Goal: Communication & Community: Answer question/provide support

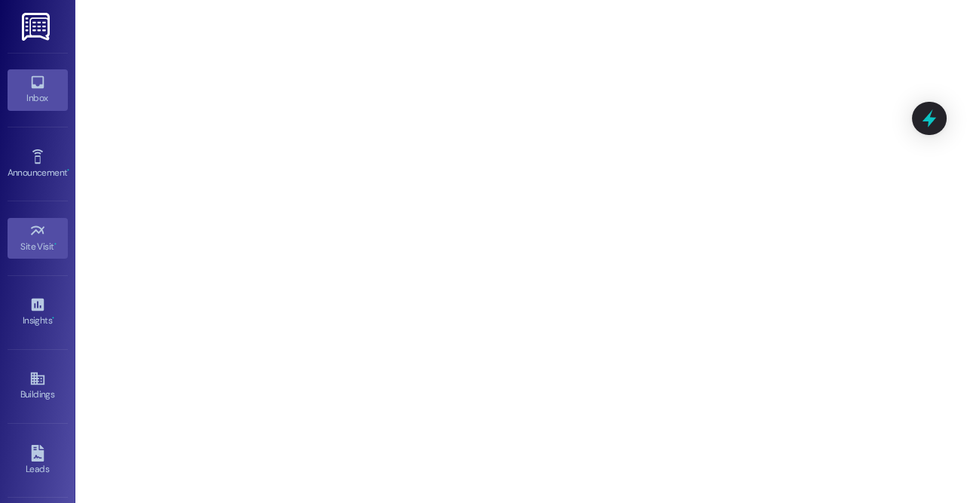
click at [38, 77] on icon at bounding box center [37, 82] width 13 height 13
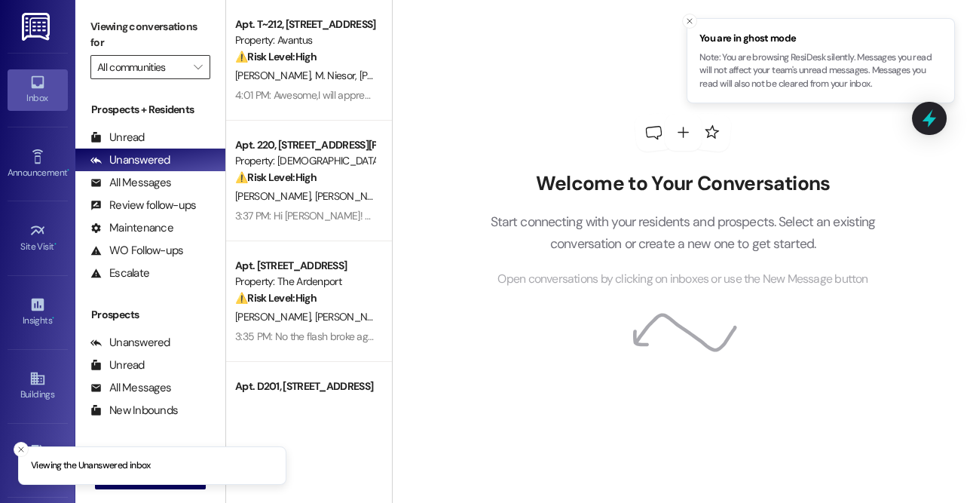
click at [181, 64] on input "All communities" at bounding box center [141, 67] width 89 height 24
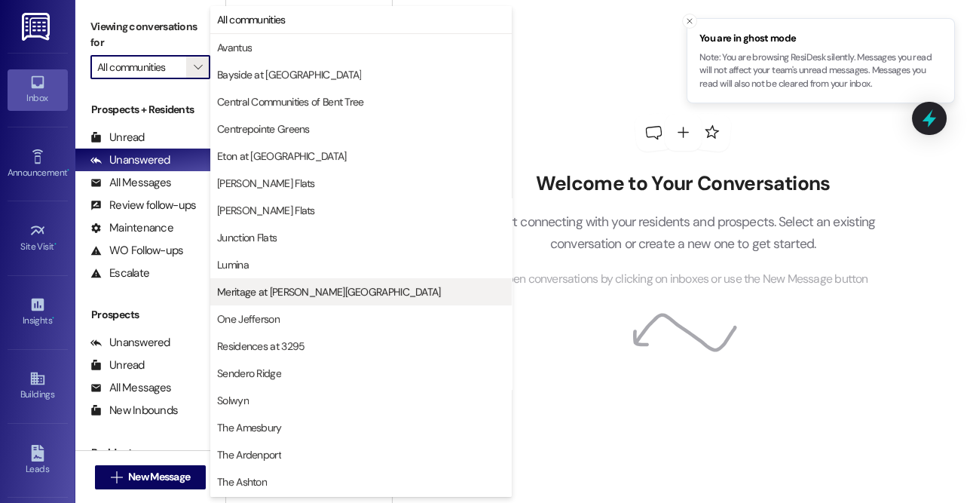
scroll to position [269, 0]
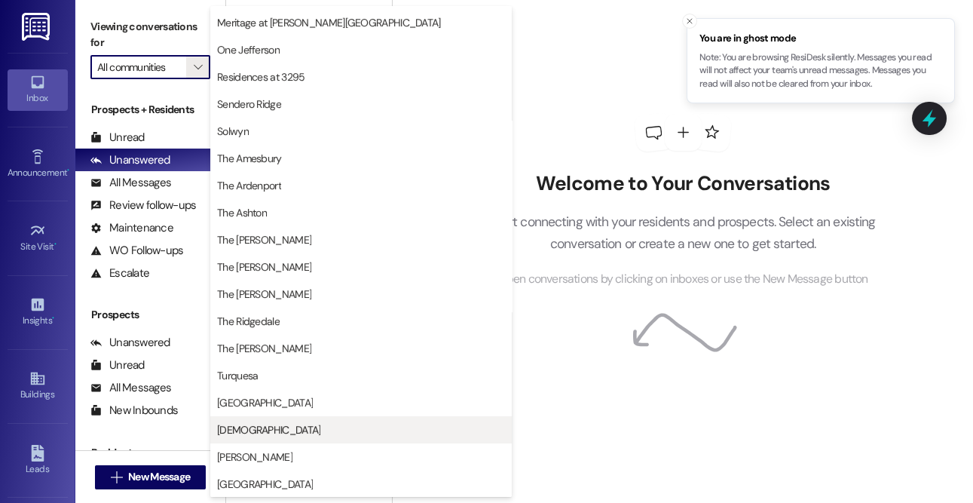
click at [231, 422] on span "Veda" at bounding box center [268, 429] width 103 height 15
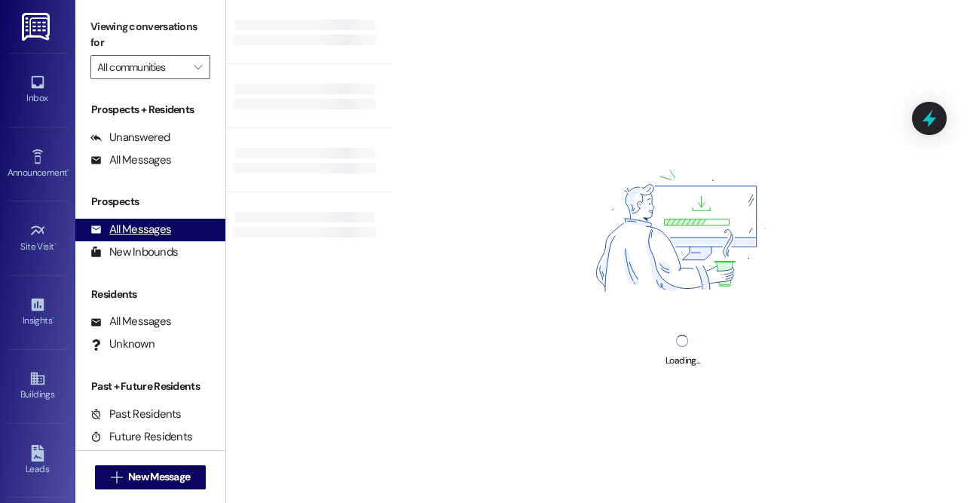
type input "Veda"
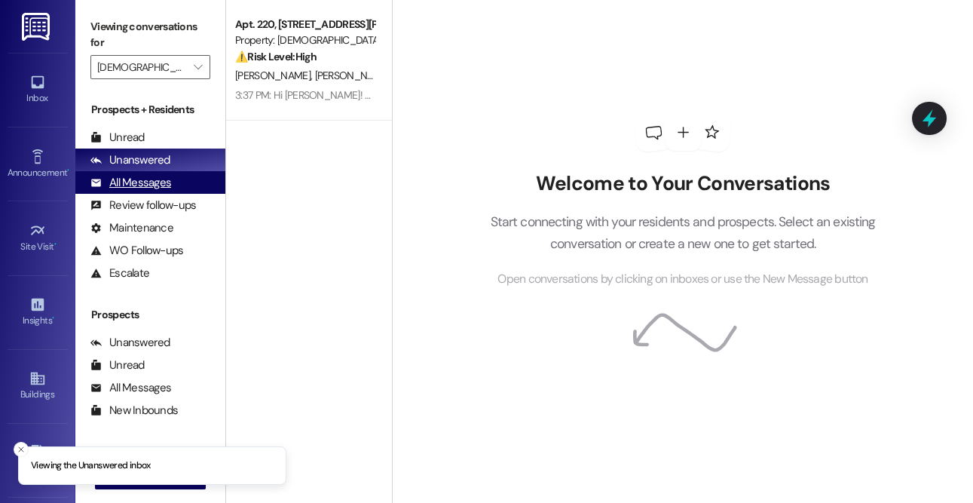
click at [154, 191] on div "All Messages (undefined)" at bounding box center [150, 182] width 150 height 23
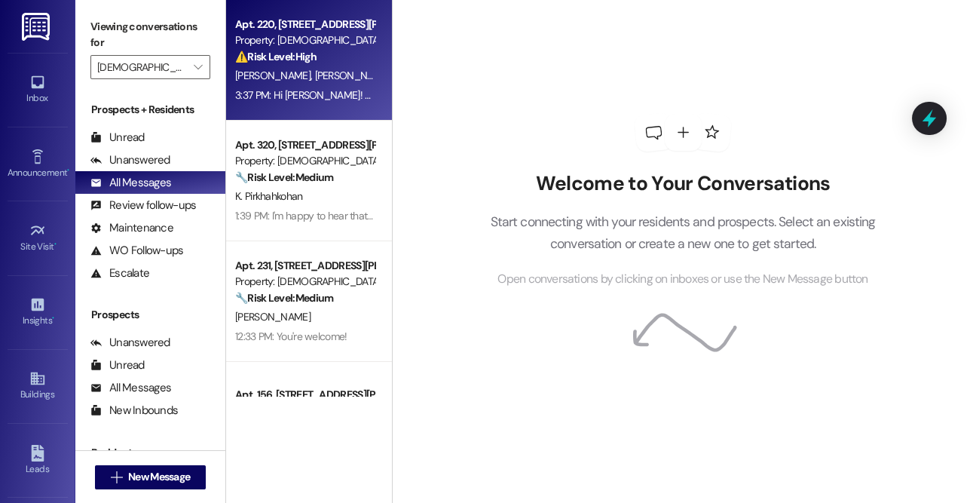
click at [332, 71] on div "F. Serafin A. Penalosa" at bounding box center [305, 75] width 142 height 19
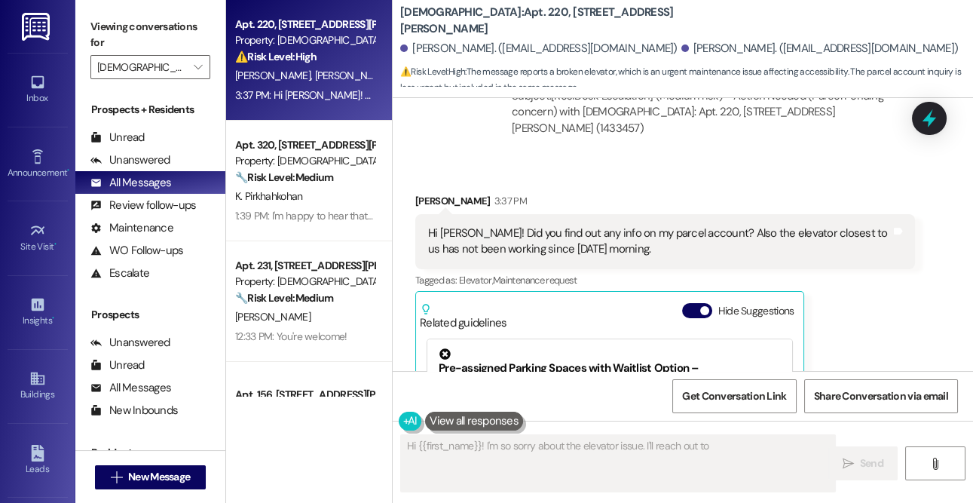
scroll to position [1072, 0]
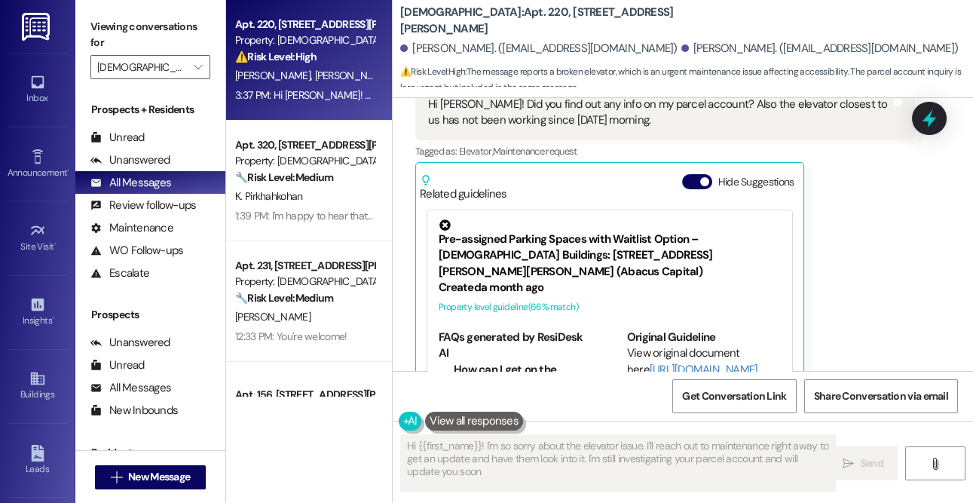
type textarea "Hi {{first_name}}! I'm so sorry about the elevator issue. I'll reach out to mai…"
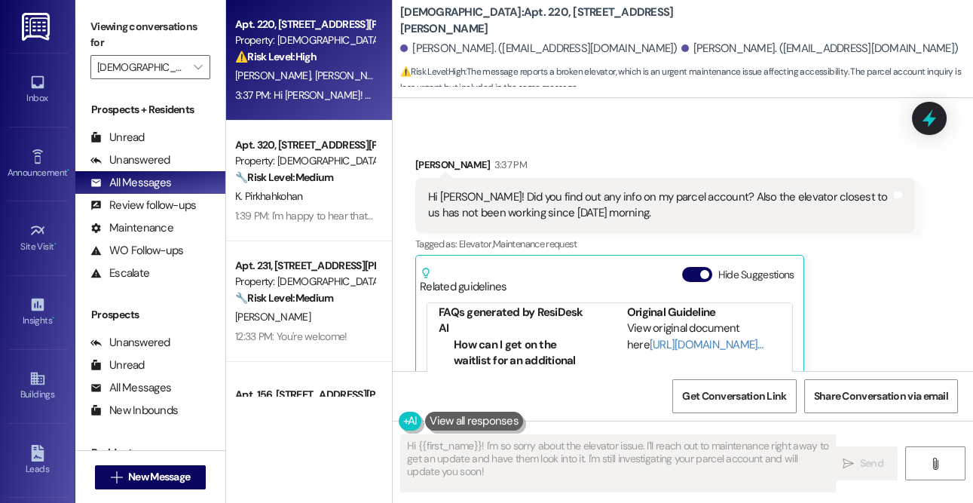
scroll to position [115, 0]
click at [649, 339] on link "http://res.cl…" at bounding box center [706, 346] width 114 height 15
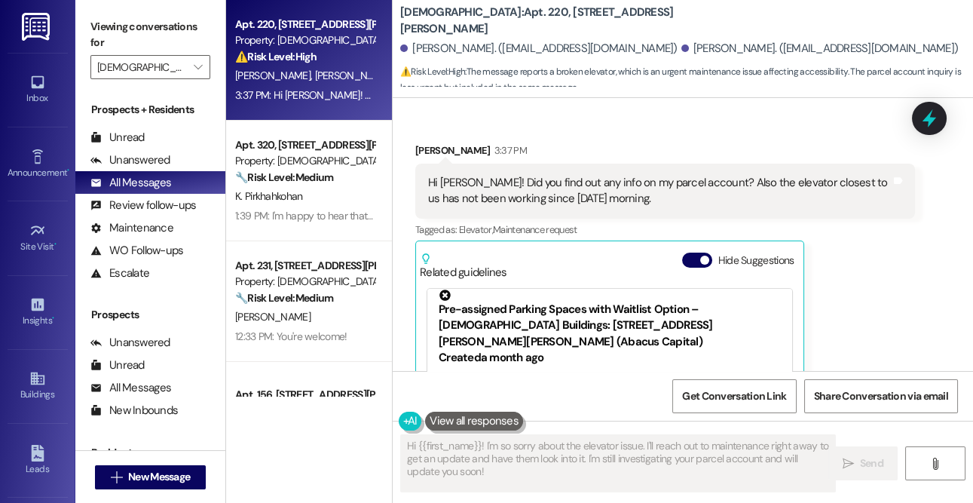
scroll to position [1007, 0]
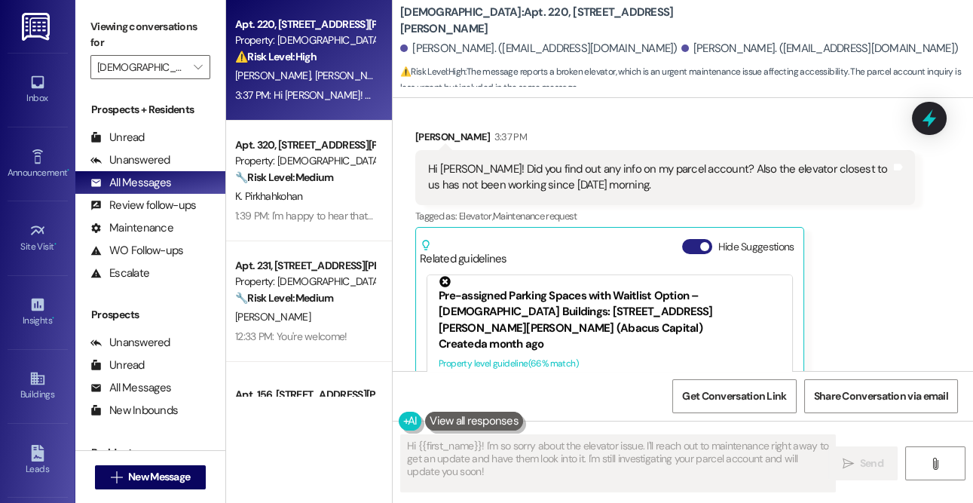
click at [693, 239] on button "Hide Suggestions" at bounding box center [697, 246] width 30 height 15
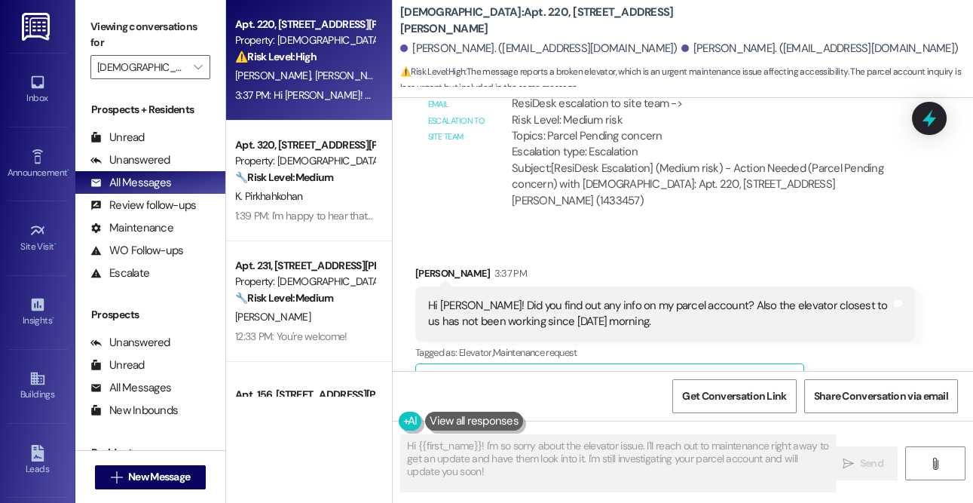
click at [697, 375] on button "Show suggestions" at bounding box center [694, 382] width 30 height 15
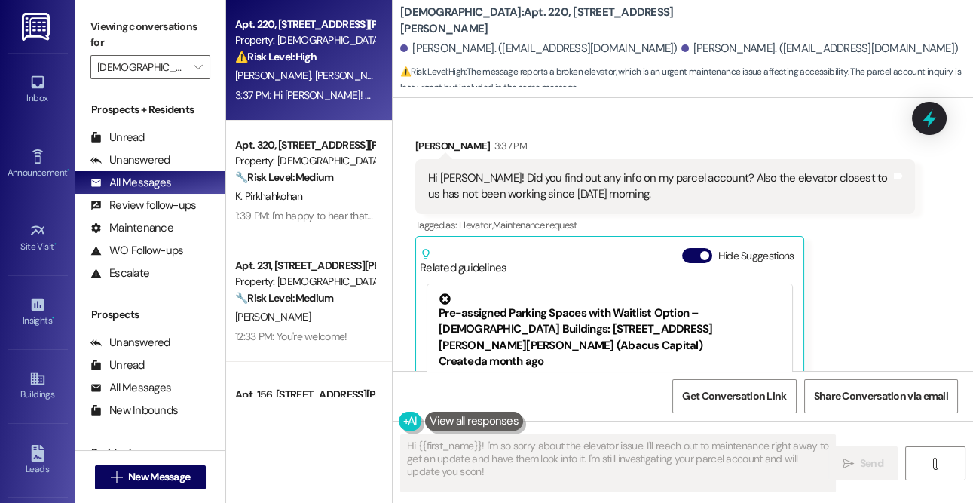
scroll to position [997, 0]
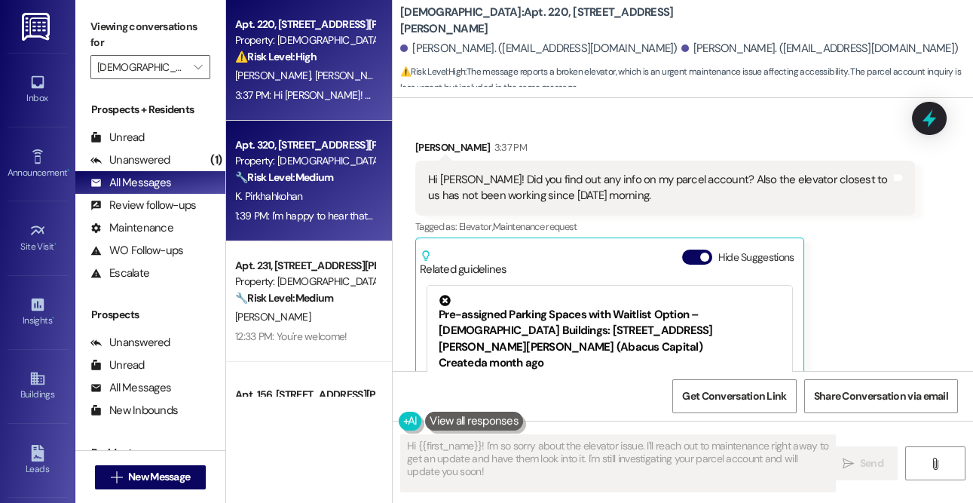
click at [277, 137] on div "Apt. 320, 4735 Sepulveda Blvd" at bounding box center [304, 145] width 139 height 16
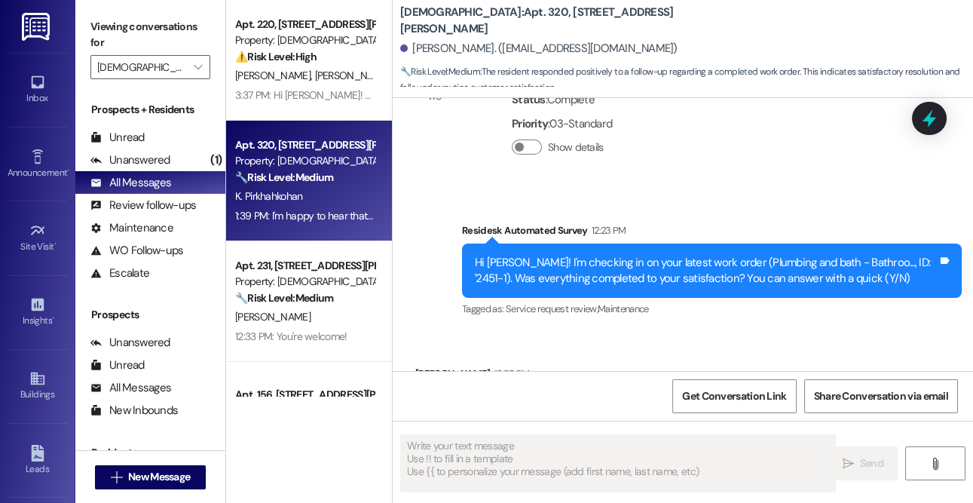
type textarea "Fetching suggested responses. Please feel free to read through the conversation…"
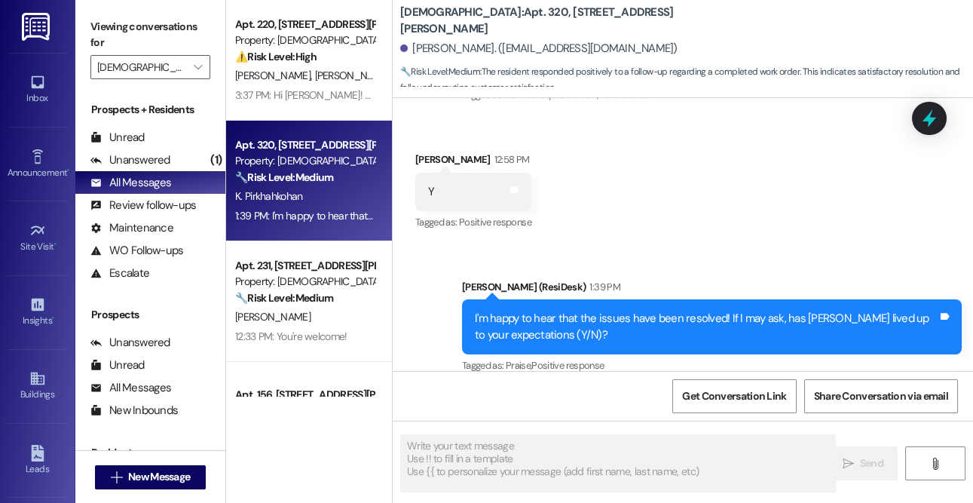
scroll to position [773, 0]
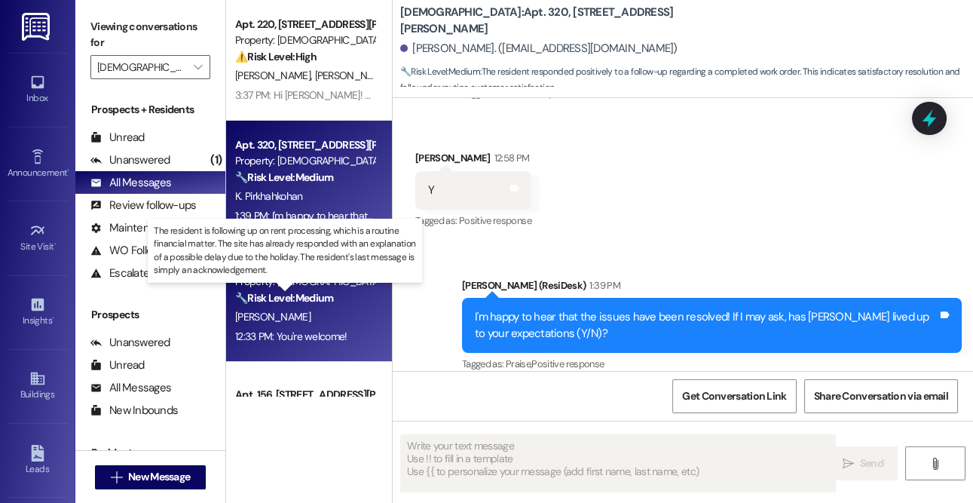
click at [280, 295] on strong "🔧 Risk Level: Medium" at bounding box center [284, 298] width 98 height 14
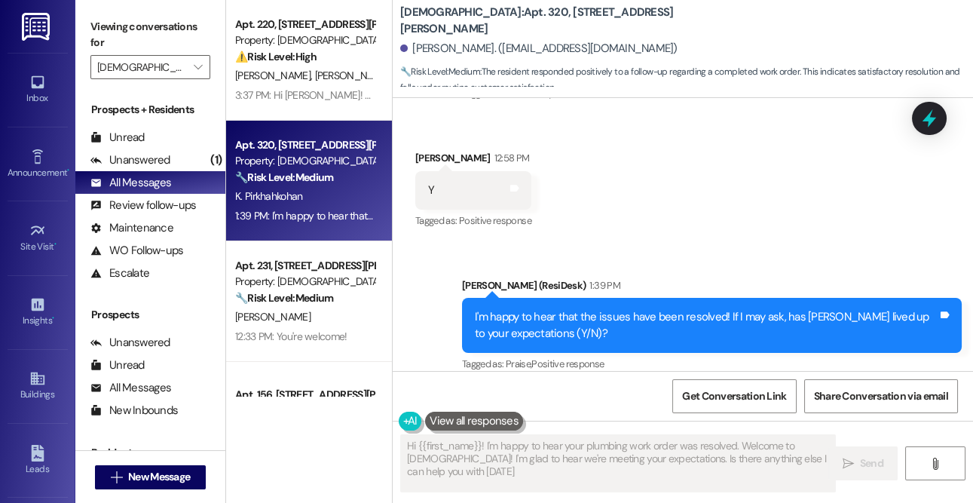
type textarea "Hi {{first_name}}! I'm happy to hear your plumbing work order was resolved. Wel…"
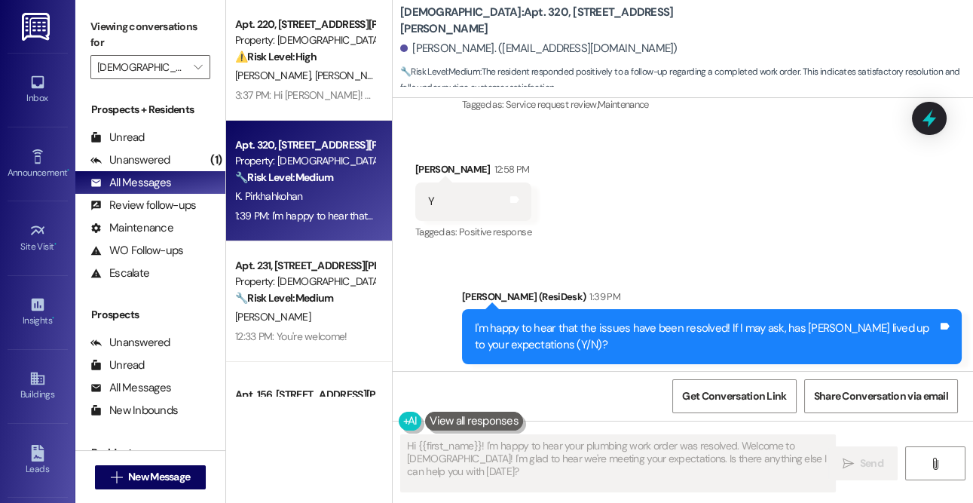
scroll to position [761, 0]
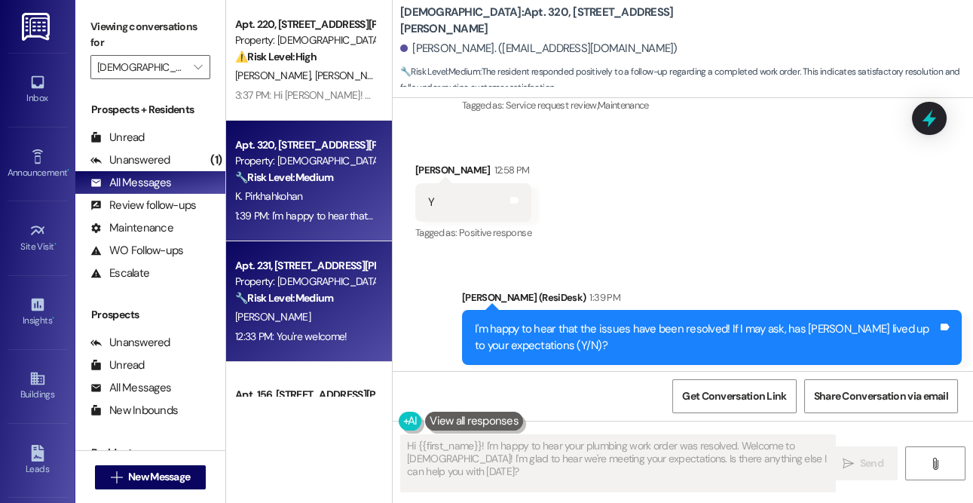
click at [273, 325] on div "S. Mehmedovic" at bounding box center [305, 316] width 142 height 19
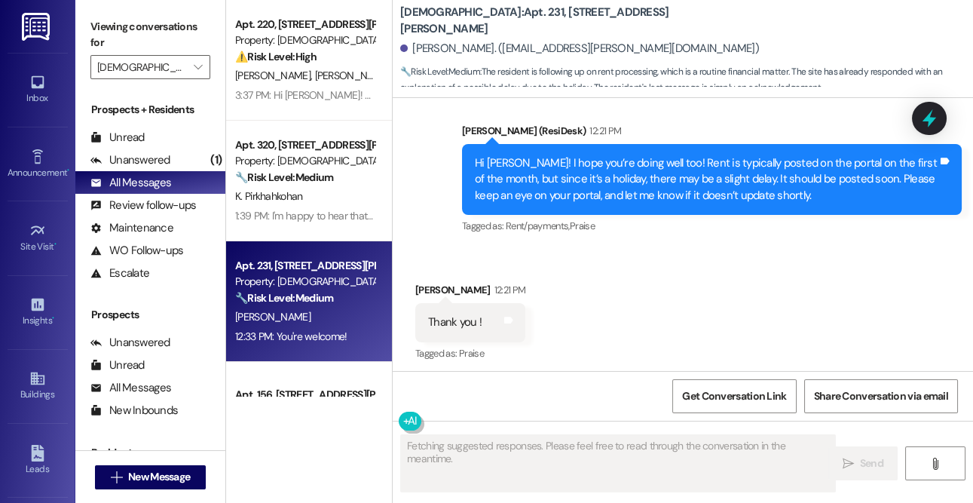
scroll to position [1074, 0]
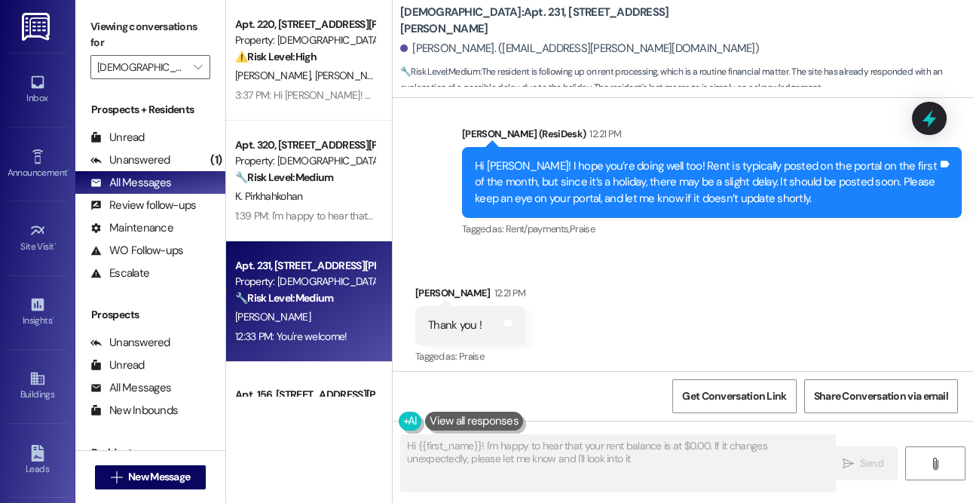
type textarea "Hi {{first_name}}! I'm happy to hear that your rent balance is at $0.00. If it …"
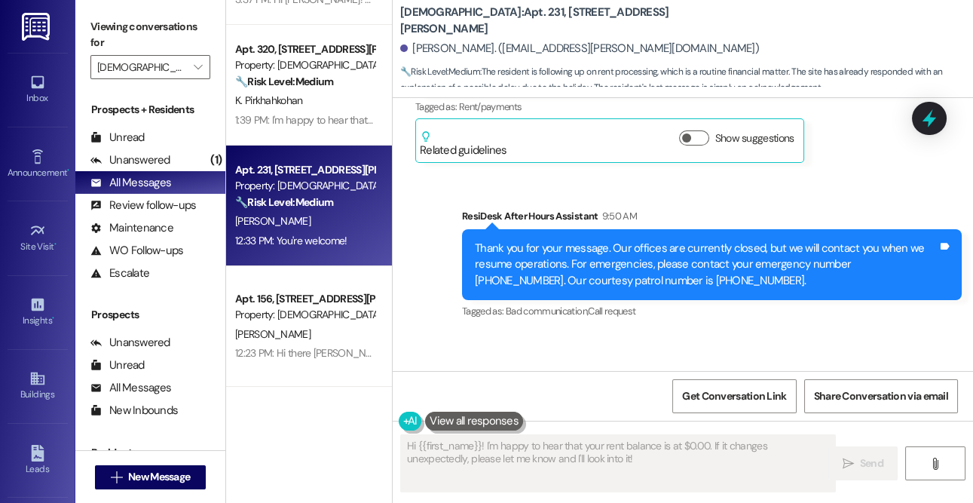
scroll to position [145, 0]
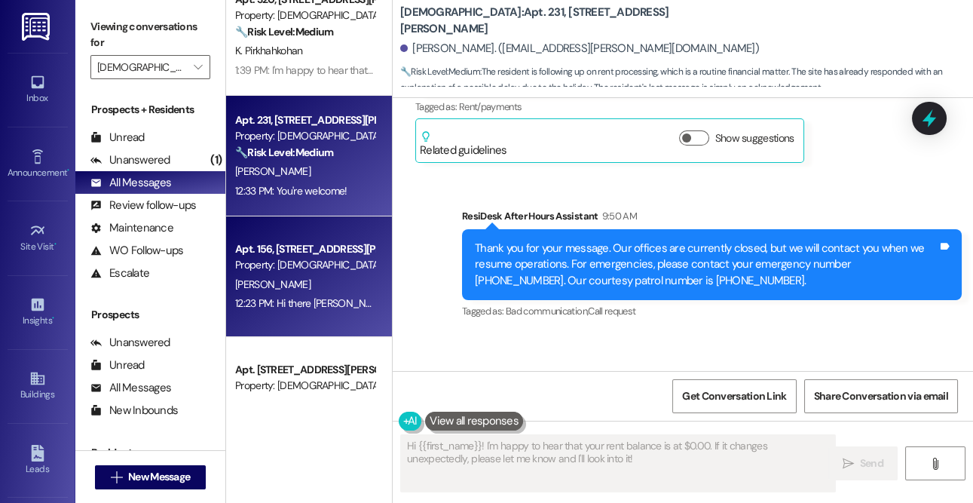
click at [280, 242] on div "Apt. 156, 4735 Sepulveda Blvd" at bounding box center [304, 249] width 139 height 16
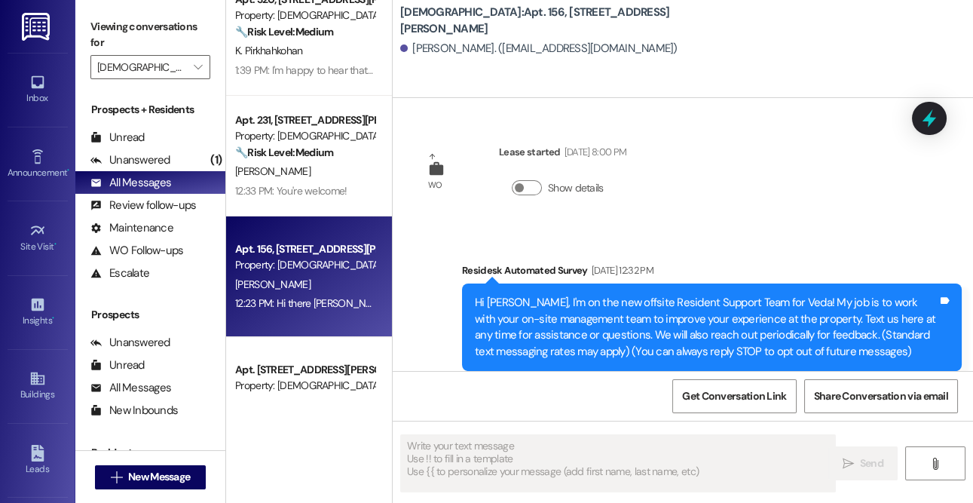
type textarea "Fetching suggested responses. Please feel free to read through the conversation…"
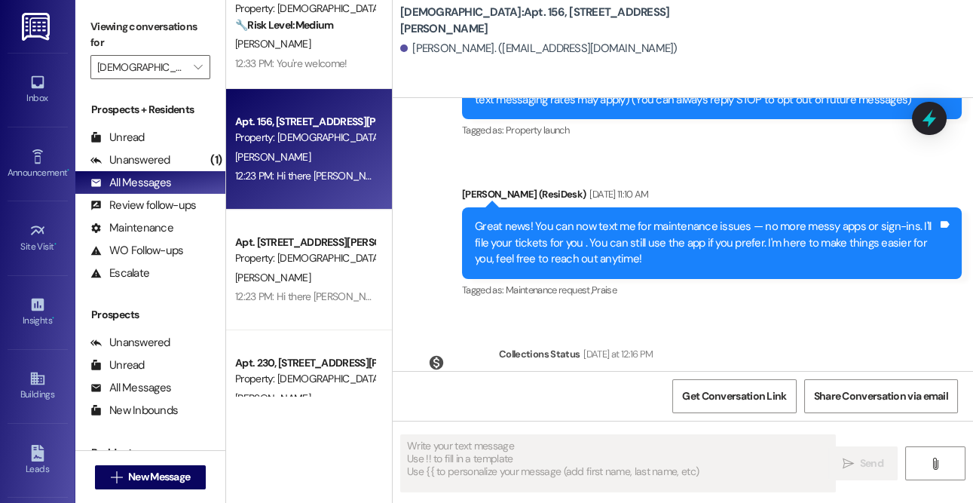
scroll to position [353, 0]
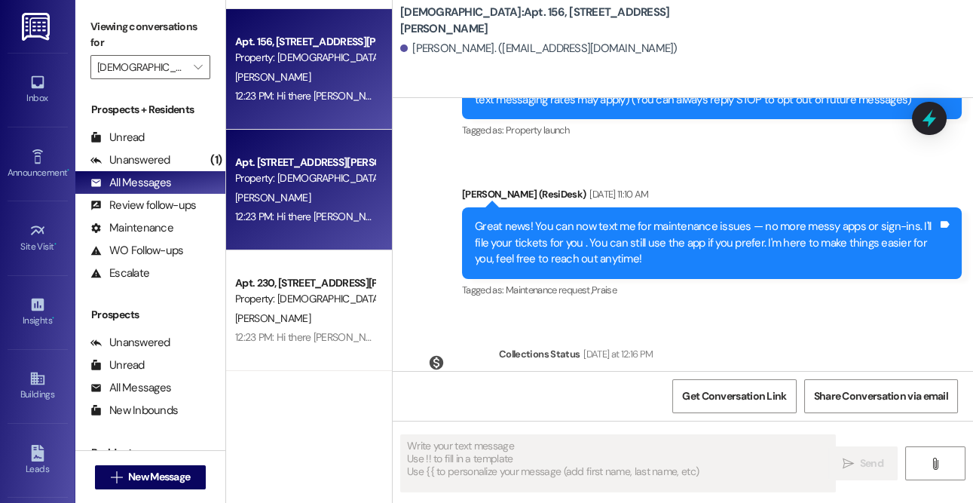
click at [280, 219] on div "12:23 PM: Hi there Hanieh! I just wanted to check in and ask if you are happy w…" at bounding box center [540, 216] width 610 height 14
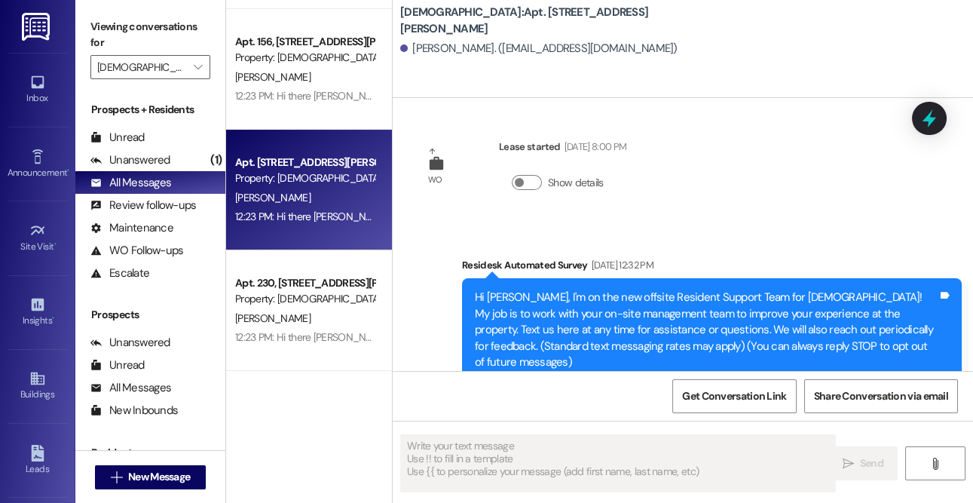
type textarea "Fetching suggested responses. Please feel free to read through the conversation…"
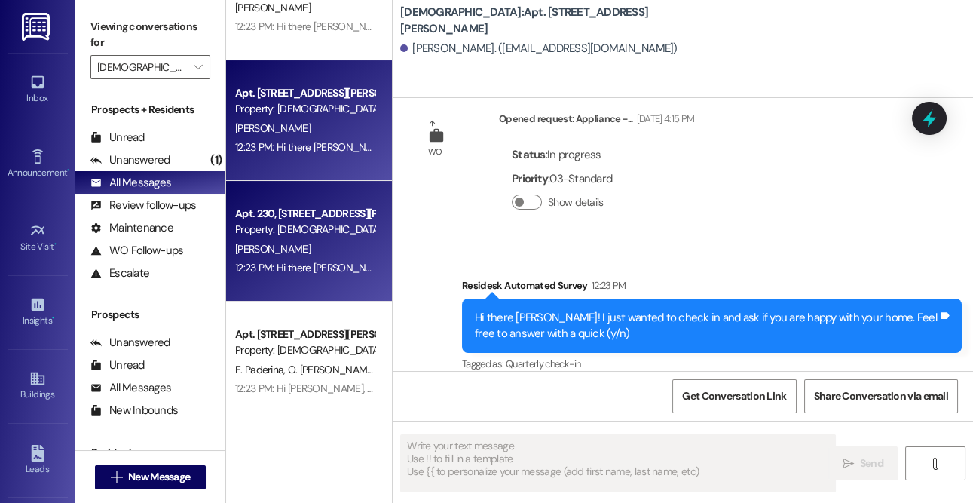
scroll to position [448, 0]
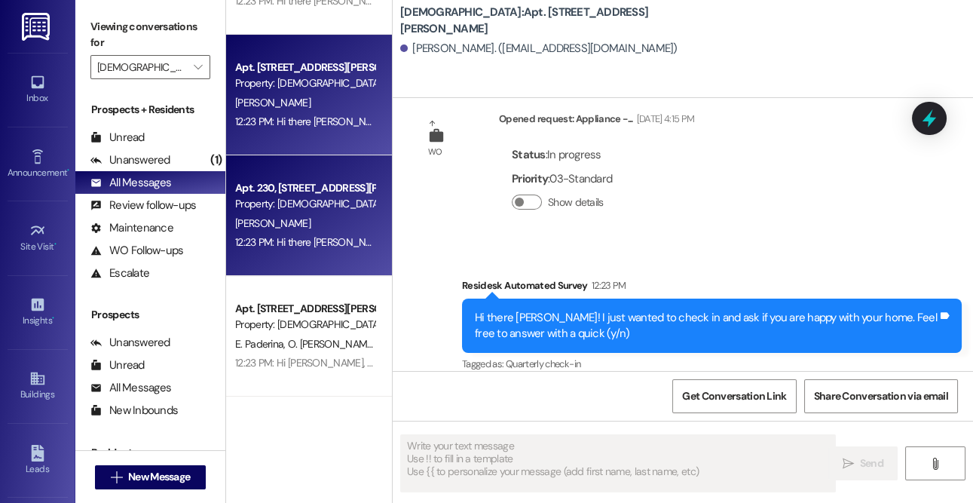
click at [289, 203] on div "Property: [DEMOGRAPHIC_DATA]" at bounding box center [304, 204] width 139 height 16
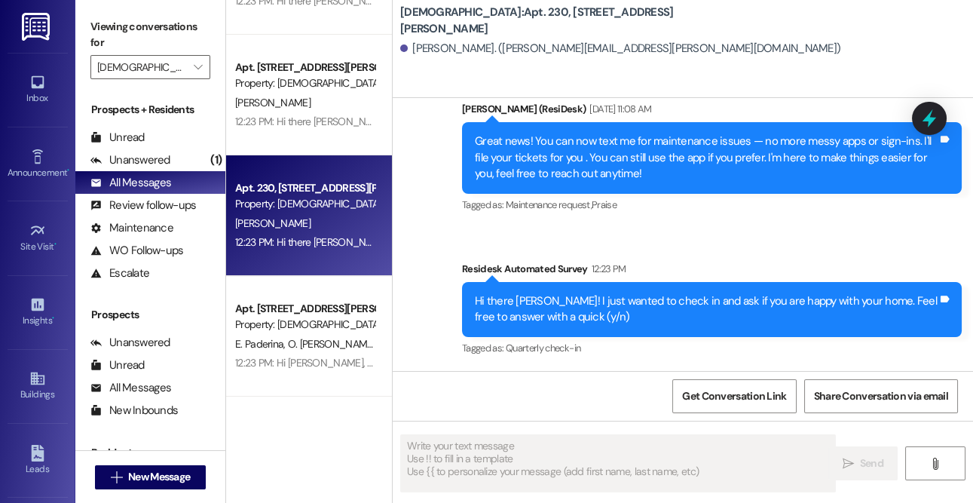
scroll to position [307, 0]
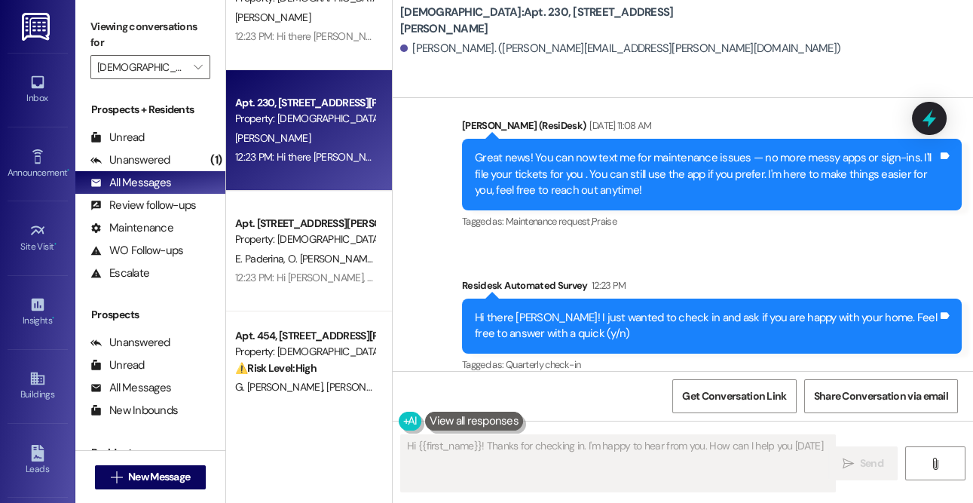
type textarea "Hi {{first_name}}! Thanks for checking in. I'm happy to hear from you. How can …"
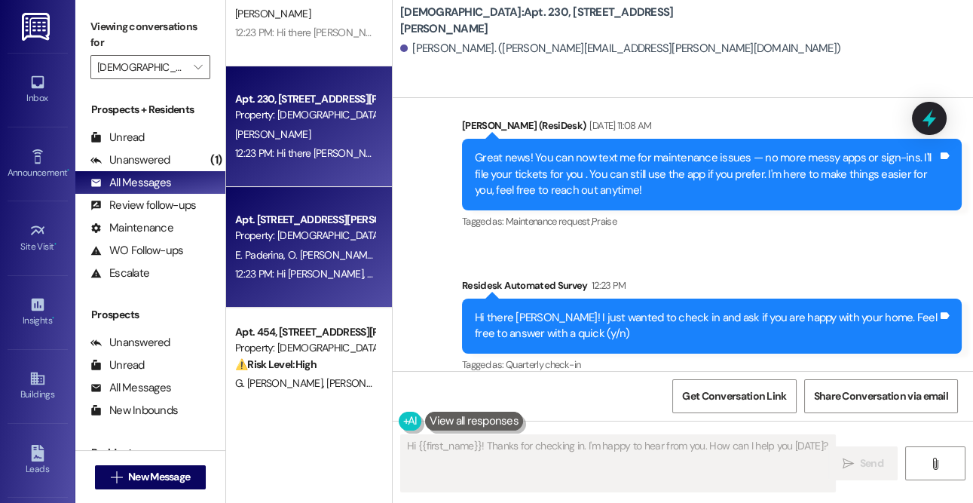
click at [308, 254] on span "O. Farzalieva" at bounding box center [333, 255] width 91 height 14
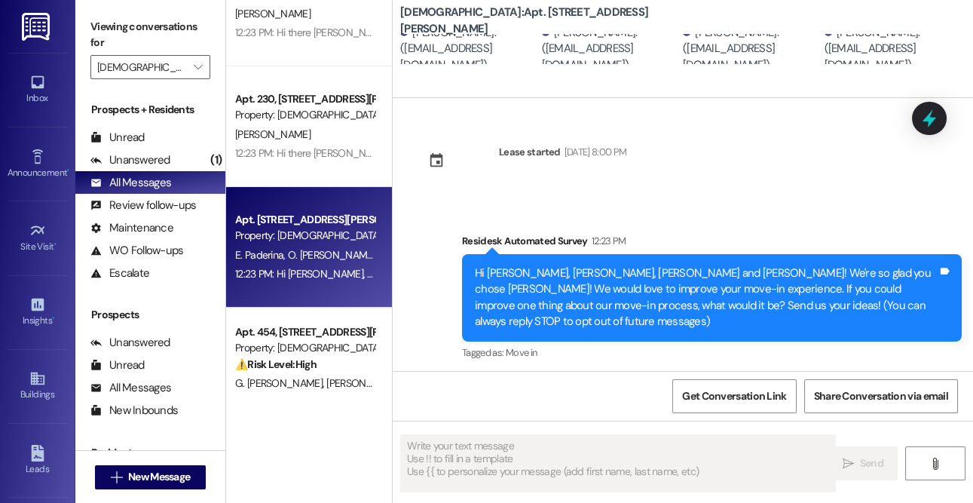
type textarea "Fetching suggested responses. Please feel free to read through the conversation…"
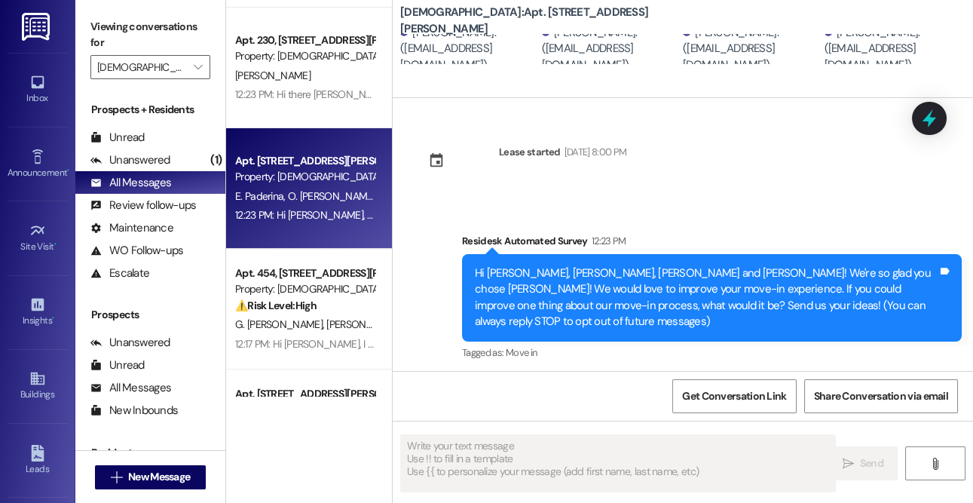
scroll to position [622, 0]
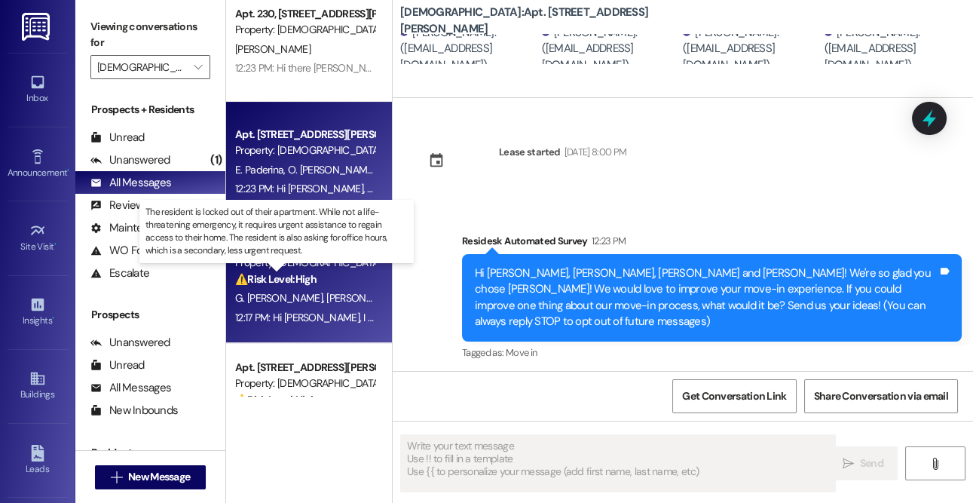
click at [246, 274] on strong "⚠️ Risk Level: High" at bounding box center [275, 279] width 81 height 14
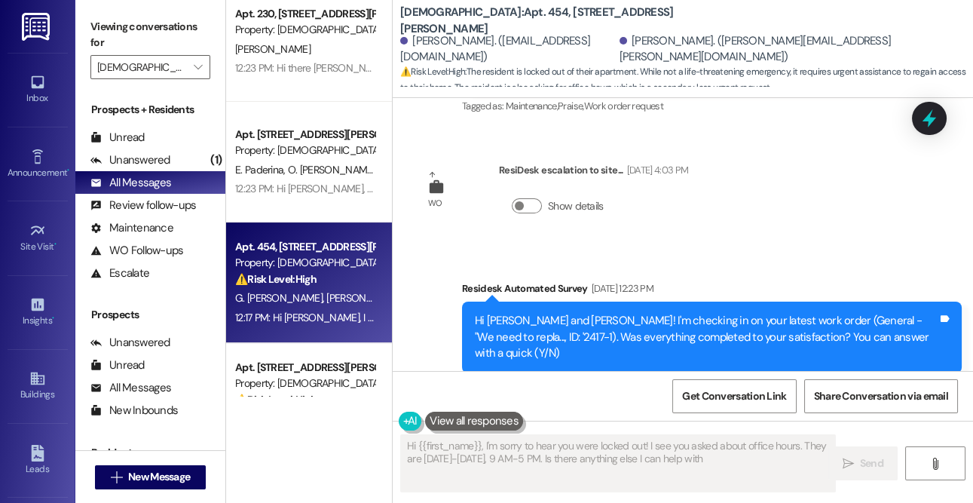
type textarea "Hi {{first_name}}, I'm sorry to hear you were locked out! I see you asked about…"
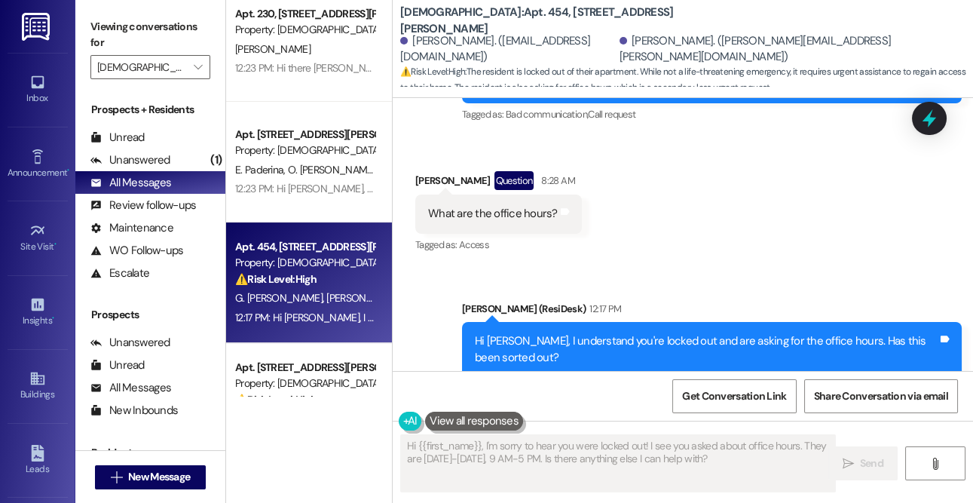
scroll to position [2566, 0]
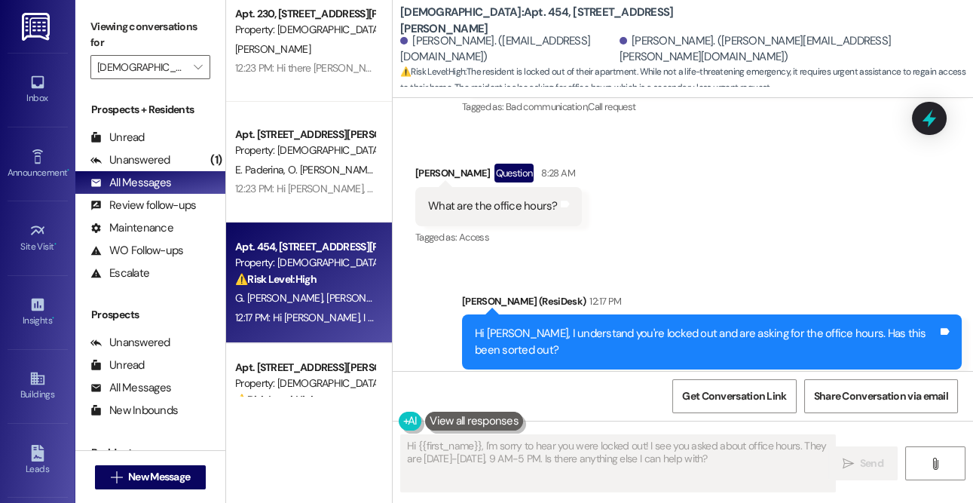
click at [713, 176] on div "Received via SMS Guilherme Aramizo Ribeiro Question 8:28 AM What are the office…" at bounding box center [683, 195] width 580 height 130
click at [445, 198] on div "What are the office hours?" at bounding box center [493, 206] width 130 height 16
copy div "What are the office hours? Tags and notes"
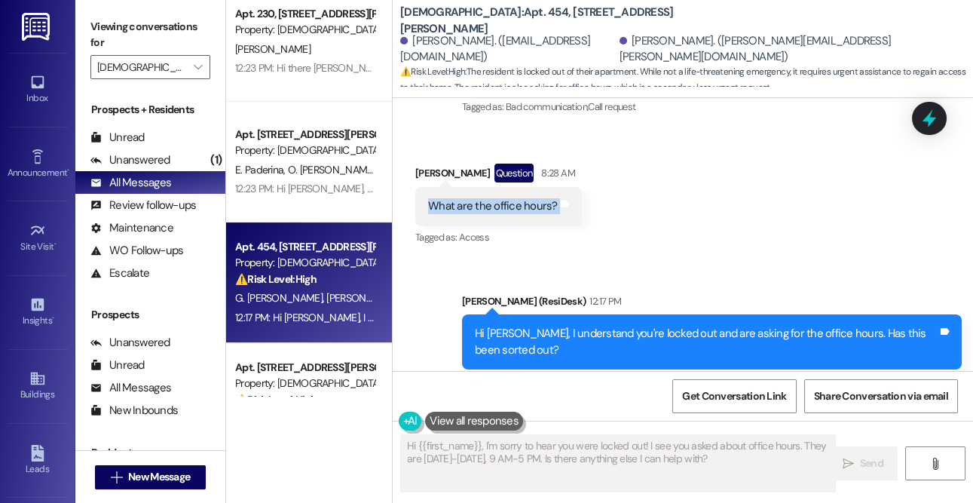
click at [646, 259] on div "Sent via SMS Sarah (ResiDesk) 12:17 PM Hi Guilherme, I understand you're locked…" at bounding box center [683, 330] width 580 height 143
click at [545, 325] on div "Hi Guilherme, I understand you're locked out and are asking for the office hour…" at bounding box center [706, 341] width 463 height 32
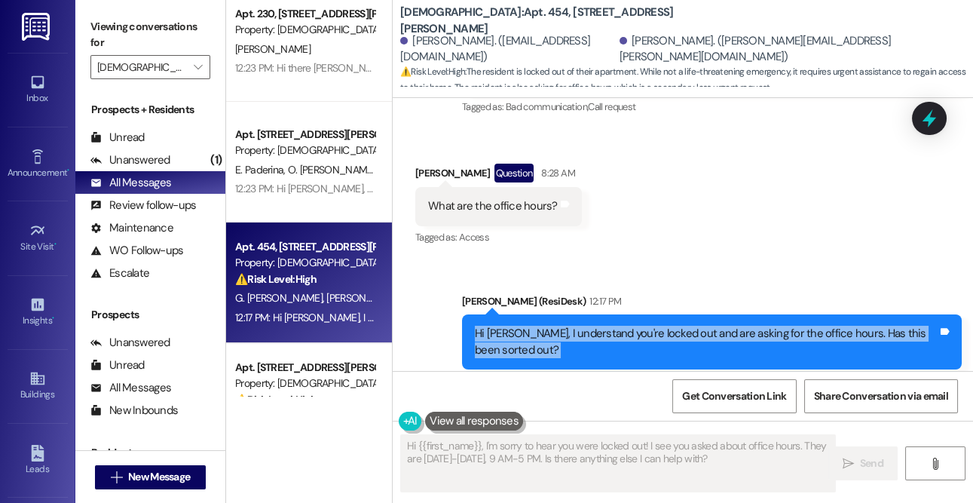
click at [545, 325] on div "Hi Guilherme, I understand you're locked out and are asking for the office hour…" at bounding box center [706, 341] width 463 height 32
copy div "Hi Guilherme, I understand you're locked out and are asking for the office hour…"
click at [590, 314] on div "Hi Guilherme, I understand you're locked out and are asking for the office hour…" at bounding box center [712, 341] width 500 height 55
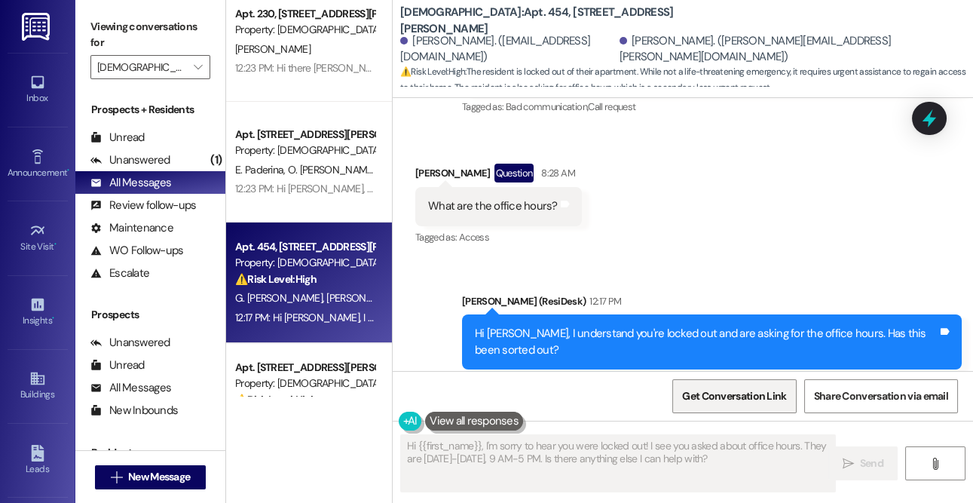
click at [721, 393] on span "Get Conversation Link" at bounding box center [734, 396] width 104 height 16
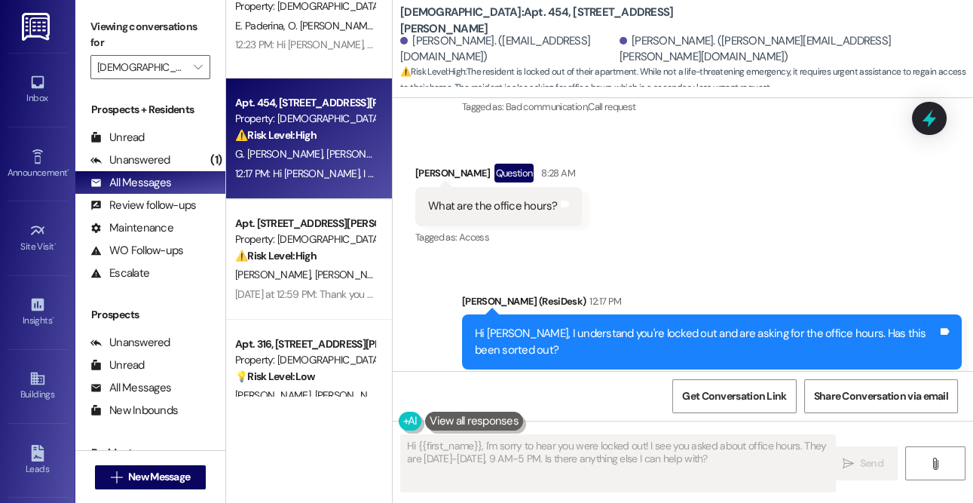
scroll to position [824, 0]
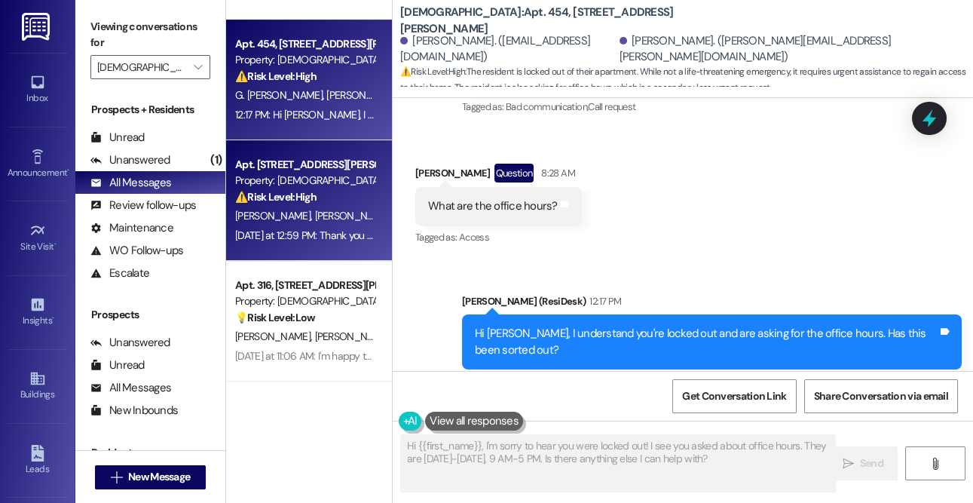
click at [297, 194] on strong "⚠️ Risk Level: High" at bounding box center [275, 197] width 81 height 14
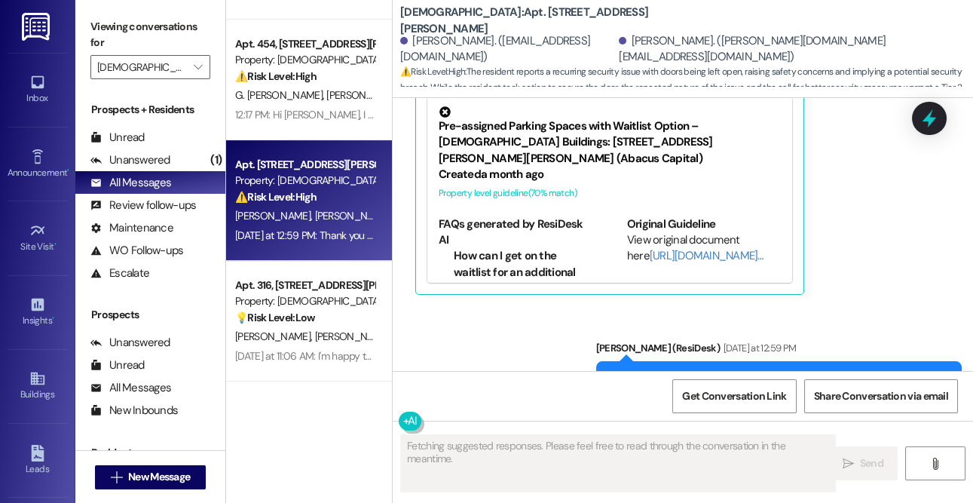
scroll to position [7027, 0]
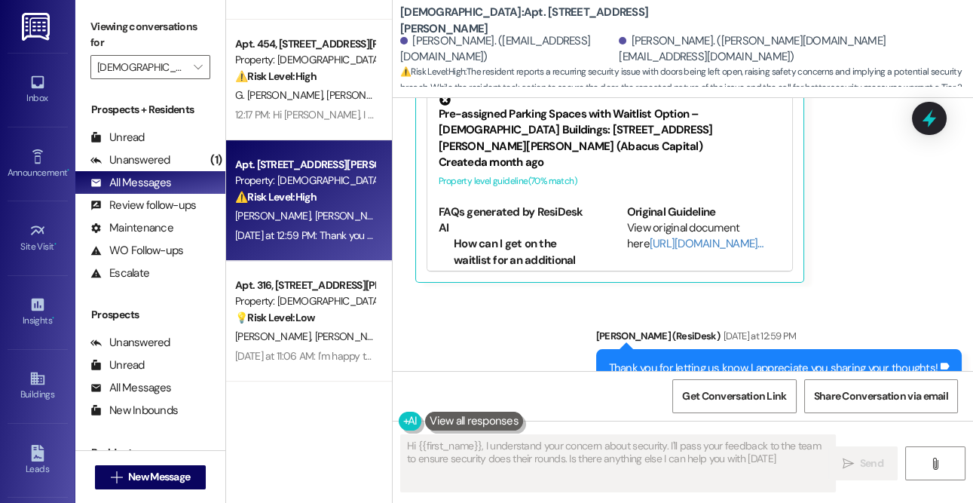
type textarea "Hi {{first_name}}, I understand your concern about security. I'll pass your fee…"
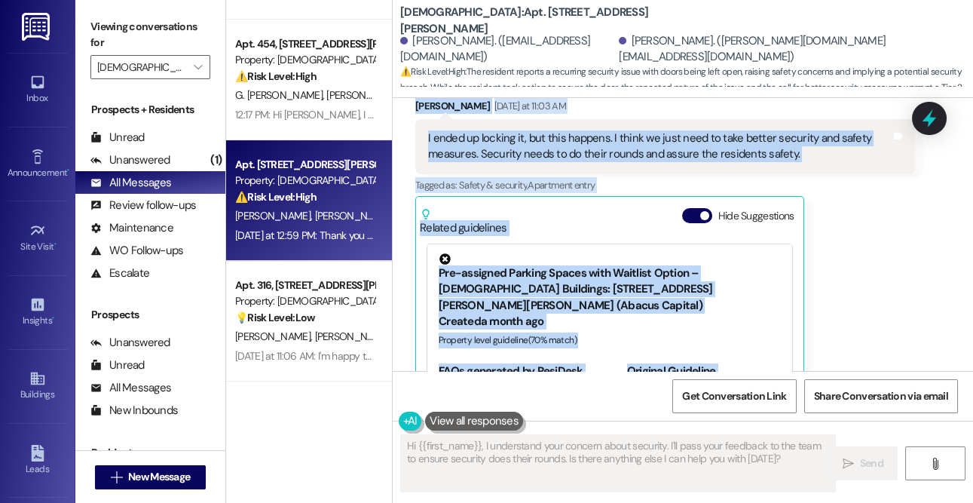
scroll to position [7008, 0]
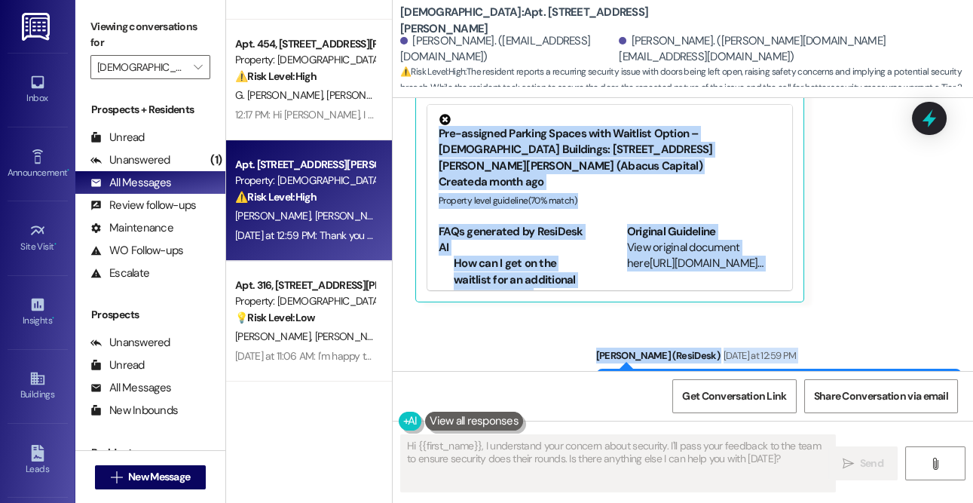
drag, startPoint x: 413, startPoint y: 195, endPoint x: 933, endPoint y: 346, distance: 541.3
click at [933, 346] on div "WO Lease started Oct 31, 2024 at 8:00 PM Show details Survey, sent via SMS Resi…" at bounding box center [683, 234] width 580 height 273
copy div "Latora Green Question Neutral Aug 30, 2025 at 9:27 AM Hi Sarah! On Friday, 8/29…"
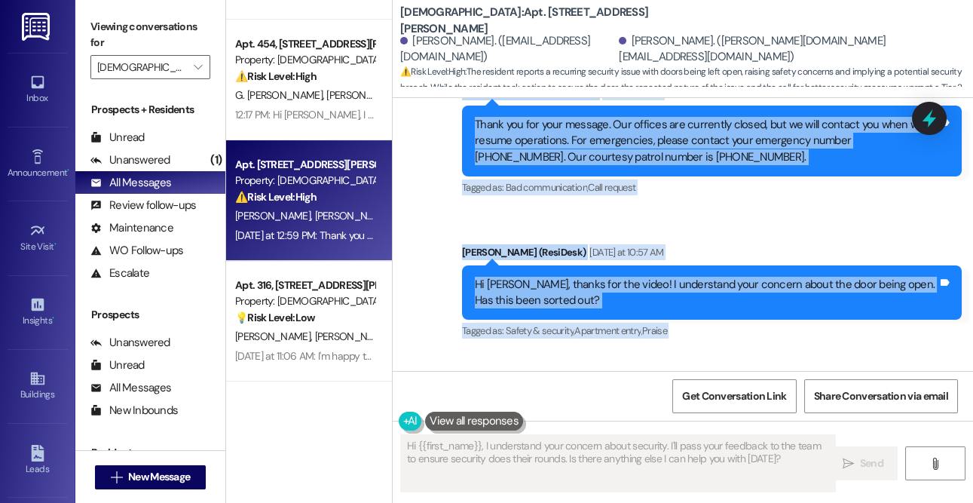
scroll to position [6581, 0]
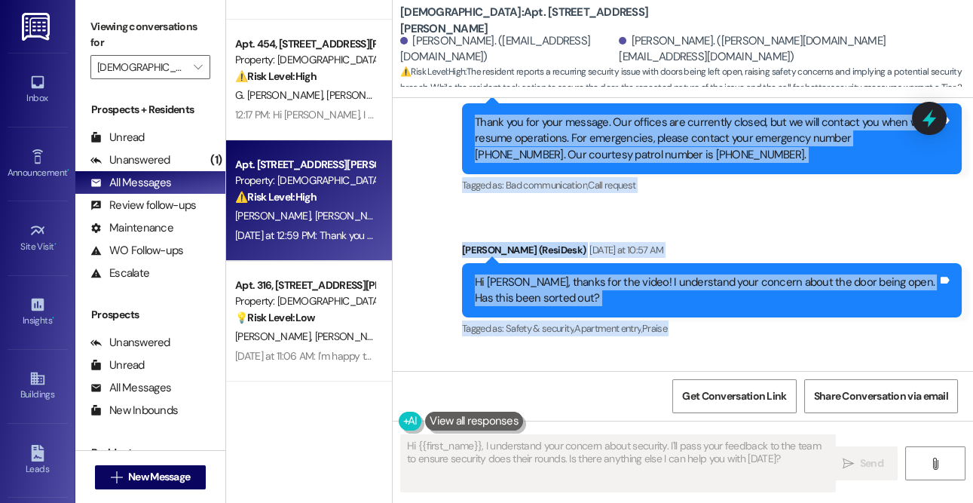
click at [765, 296] on div "Sent via SMS Sarah (ResiDesk) Yesterday at 10:57 AM Hi Latora, thanks for the v…" at bounding box center [712, 291] width 522 height 121
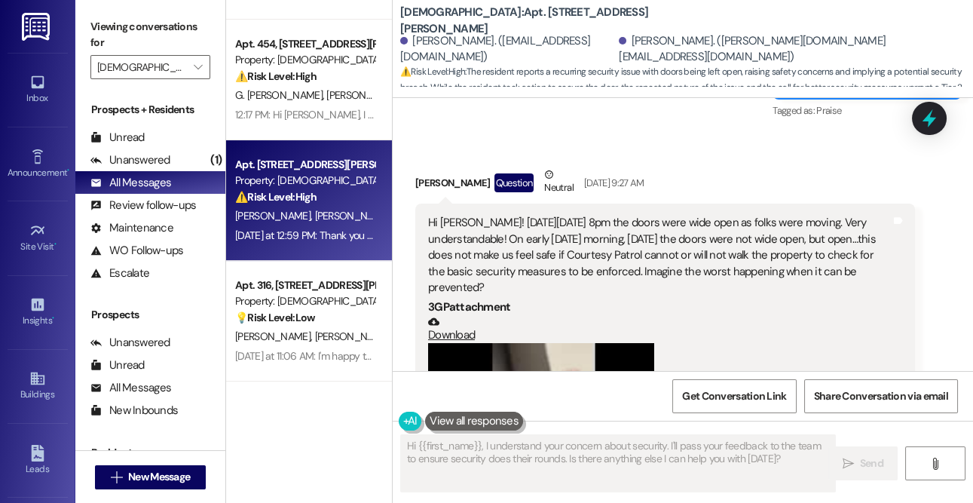
scroll to position [6035, 0]
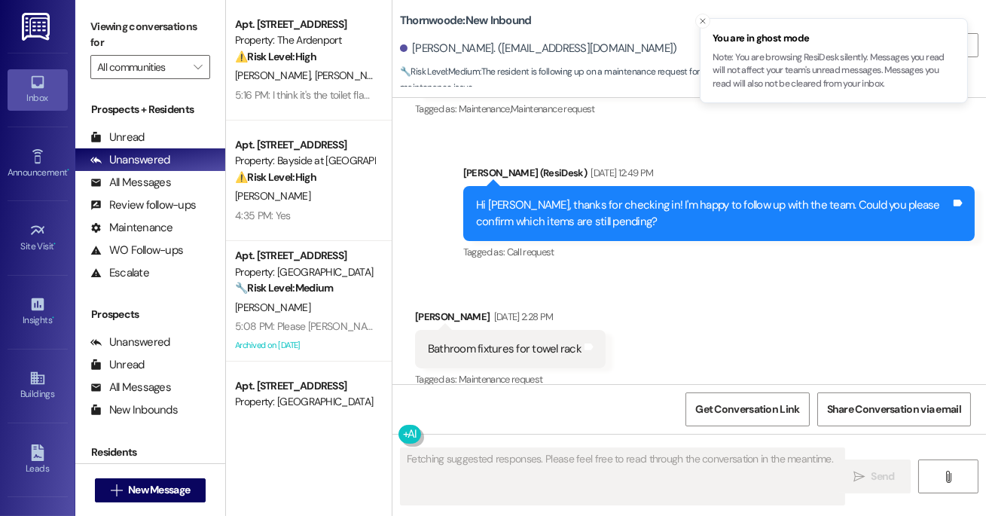
scroll to position [2795, 0]
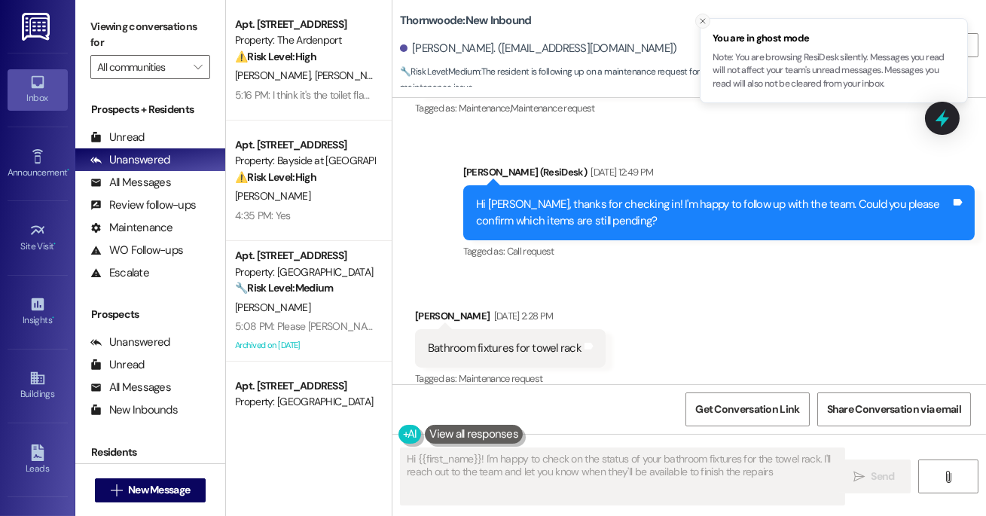
type textarea "Hi {{first_name}}! I'm happy to check on the status of your bathroom fixtures f…"
click at [704, 20] on icon "Close toast" at bounding box center [702, 21] width 9 height 9
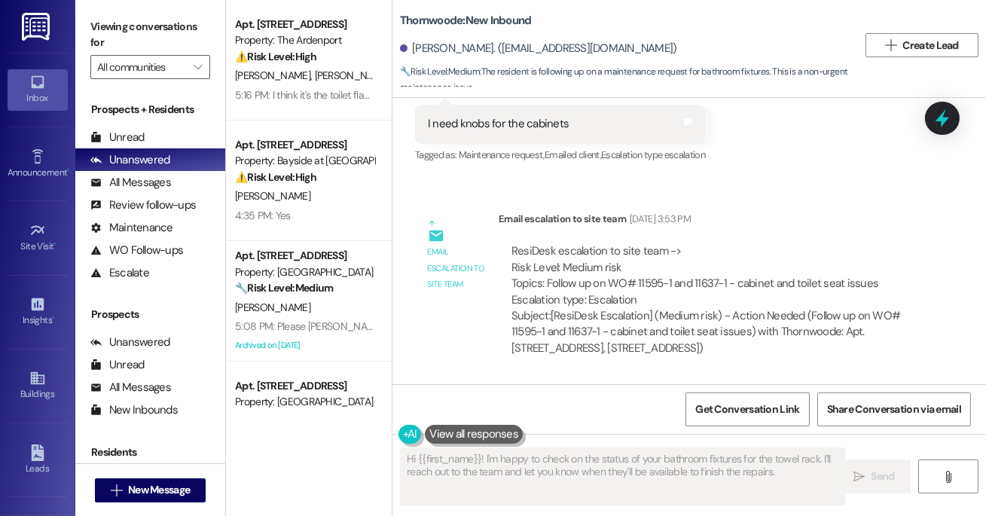
scroll to position [1036, 0]
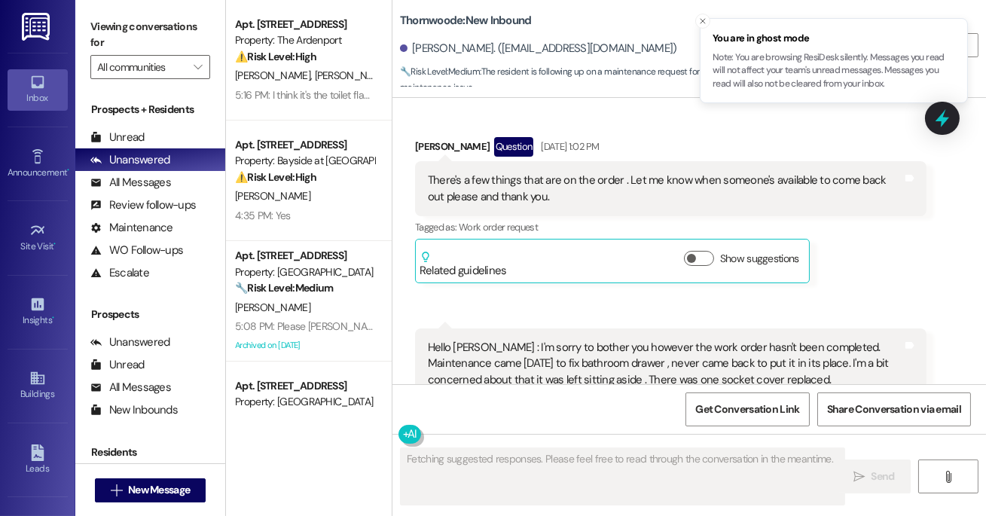
scroll to position [2159, 0]
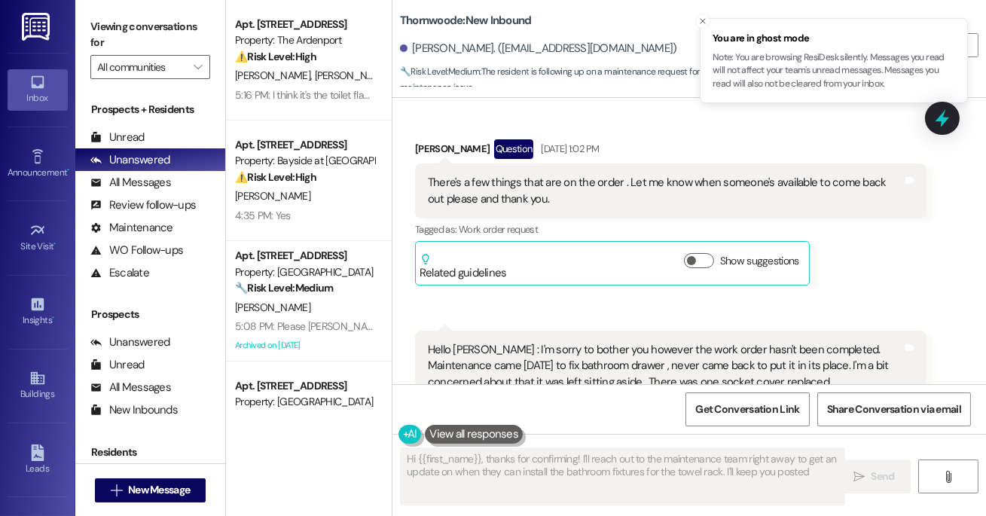
type textarea "Hi {{first_name}}, thanks for confirming! I'll reach out to the maintenance tea…"
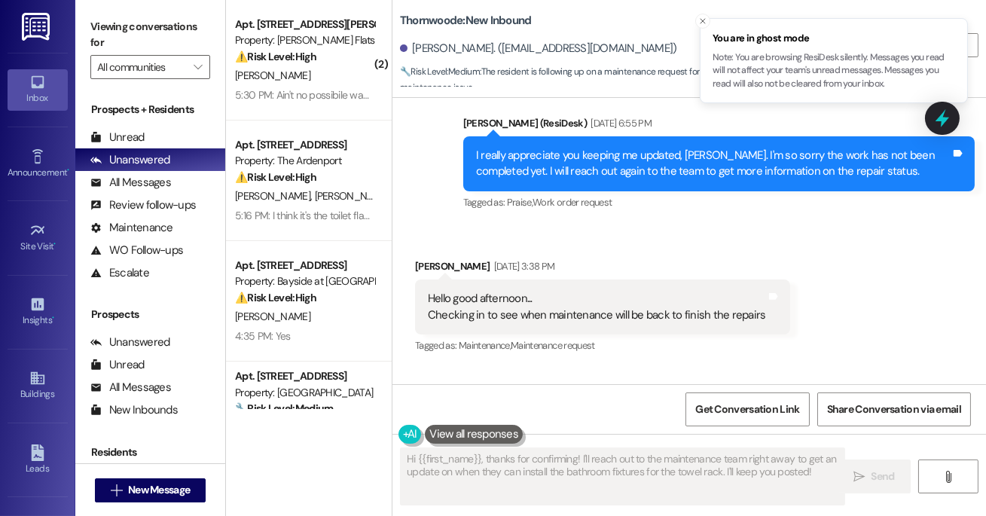
scroll to position [2551, 0]
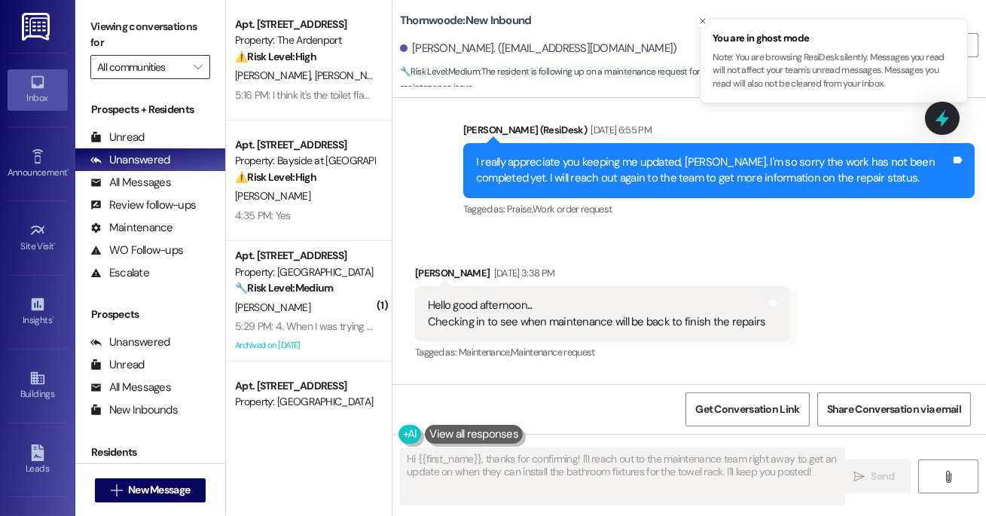
click at [174, 65] on input "All communities" at bounding box center [141, 67] width 89 height 24
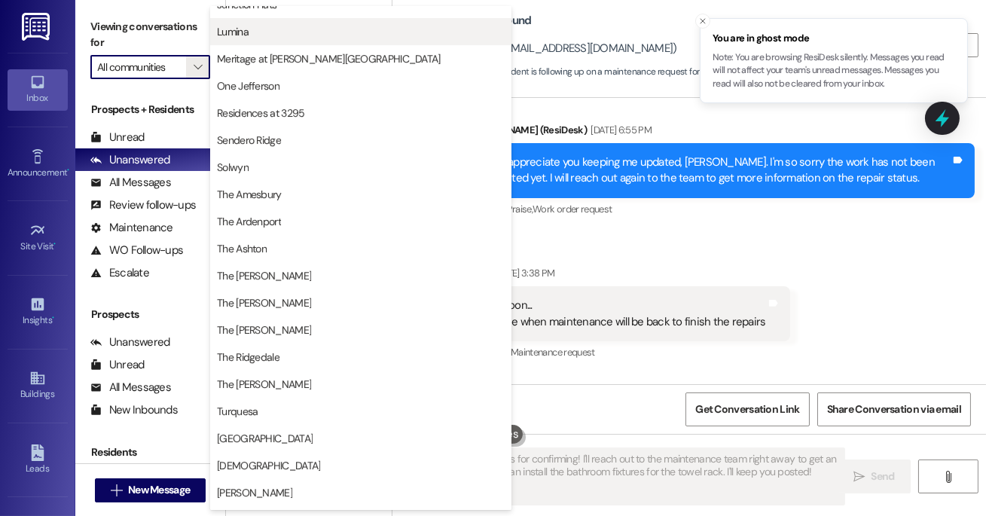
scroll to position [255, 0]
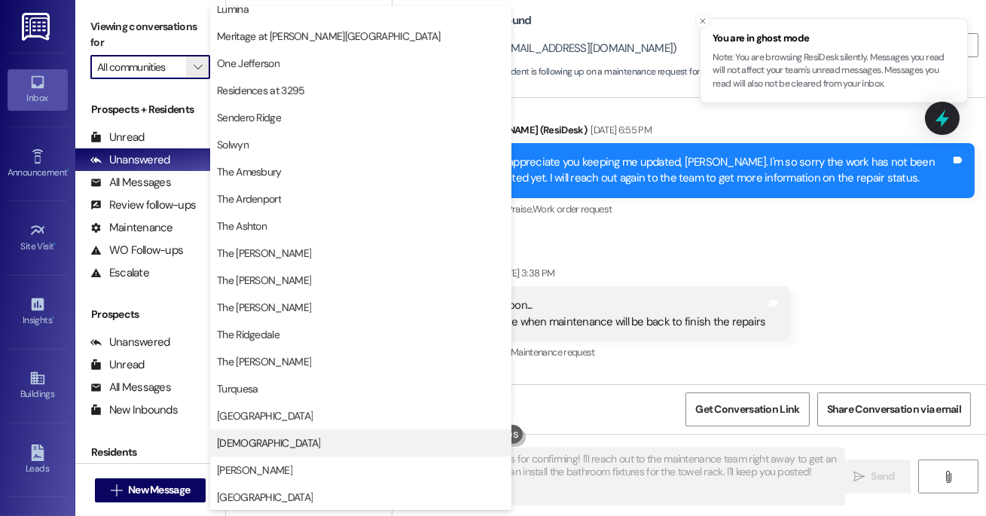
click at [234, 448] on span "Veda" at bounding box center [268, 442] width 103 height 15
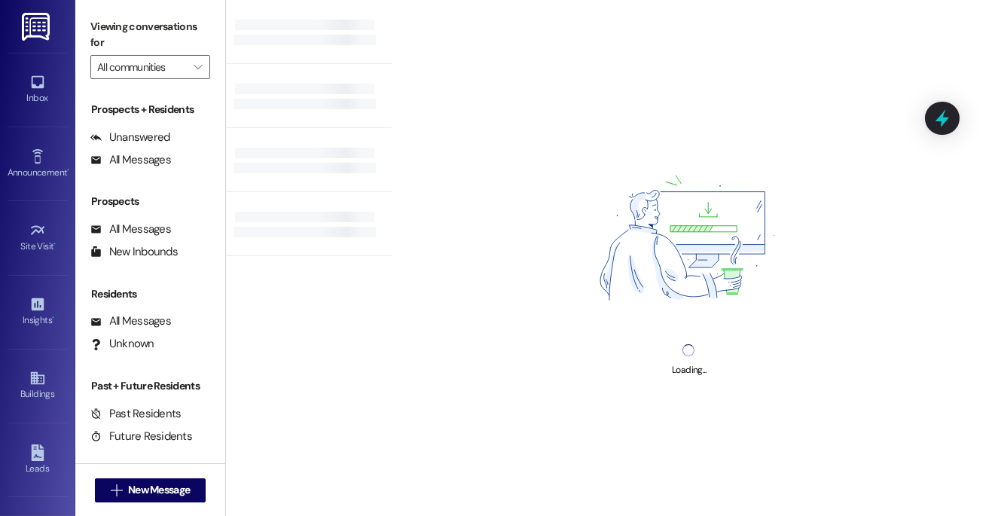
type input "Veda"
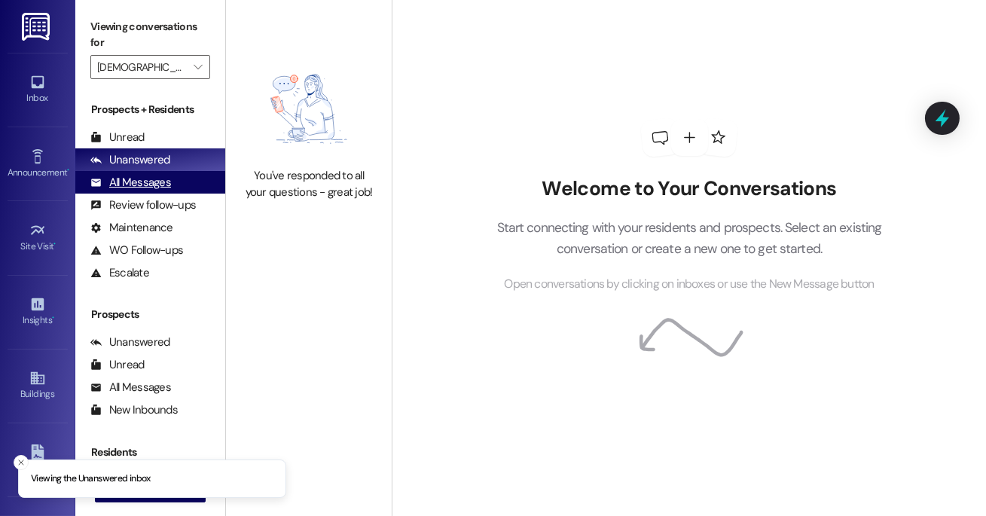
click at [155, 187] on div "All Messages" at bounding box center [130, 183] width 81 height 16
